Goal: Task Accomplishment & Management: Use online tool/utility

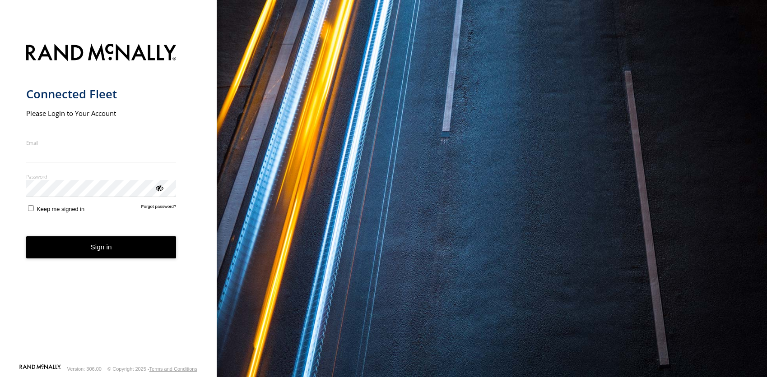
drag, startPoint x: 65, startPoint y: 157, endPoint x: 87, endPoint y: 158, distance: 22.1
click at [65, 158] on input "Email" at bounding box center [101, 154] width 150 height 16
click at [87, 158] on input "Email" at bounding box center [101, 154] width 150 height 16
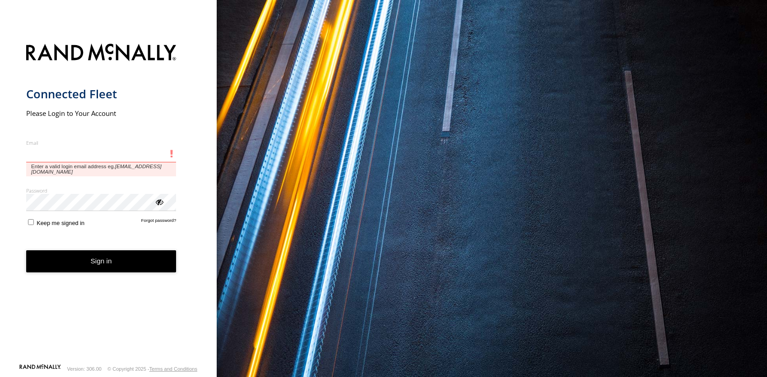
type input "**********"
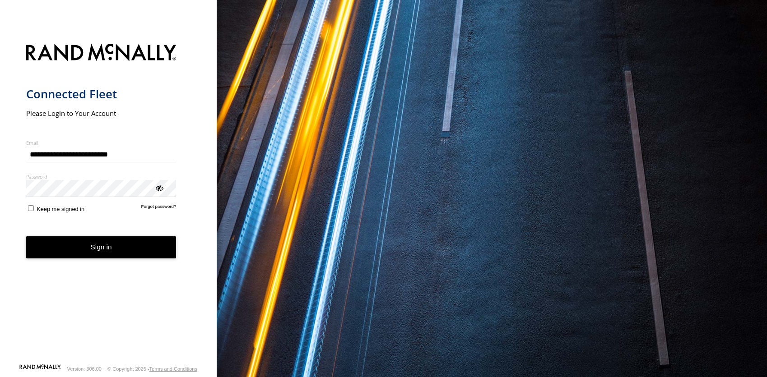
click at [100, 246] on button "Sign in" at bounding box center [101, 247] width 150 height 22
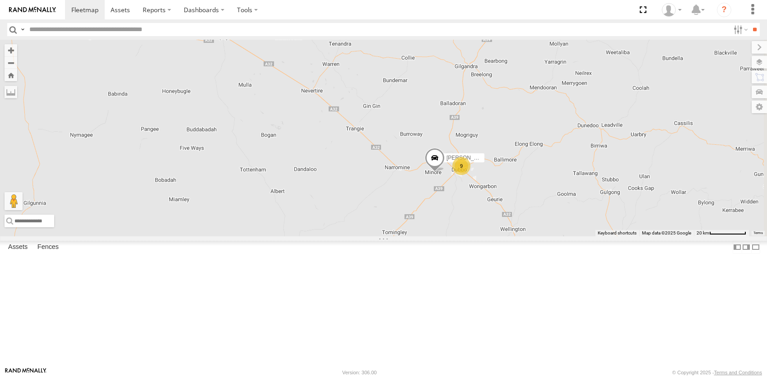
drag, startPoint x: 651, startPoint y: 199, endPoint x: 539, endPoint y: 257, distance: 125.4
click at [539, 236] on div "[PERSON_NAME] - NEW ute 9 [PERSON_NAME]" at bounding box center [383, 138] width 767 height 196
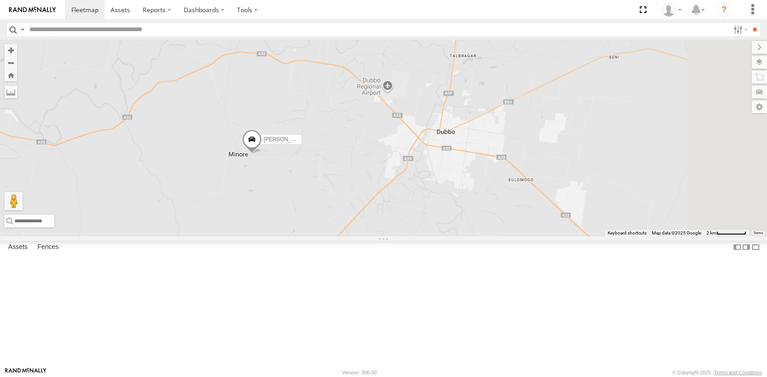
drag, startPoint x: 576, startPoint y: 255, endPoint x: 553, endPoint y: 250, distance: 24.0
click at [563, 236] on div "[PERSON_NAME] - NEW ute [PERSON_NAME]" at bounding box center [383, 138] width 767 height 196
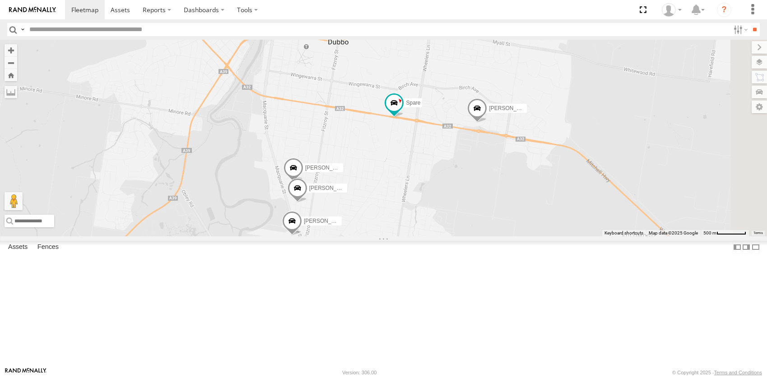
drag, startPoint x: 627, startPoint y: 270, endPoint x: 483, endPoint y: 249, distance: 145.5
click at [483, 236] on div "[PERSON_NAME] - NEW ute [PERSON_NAME] [PERSON_NAME] Spare [PERSON_NAME] [PERSON…" at bounding box center [383, 138] width 767 height 196
